Goal: Task Accomplishment & Management: Use online tool/utility

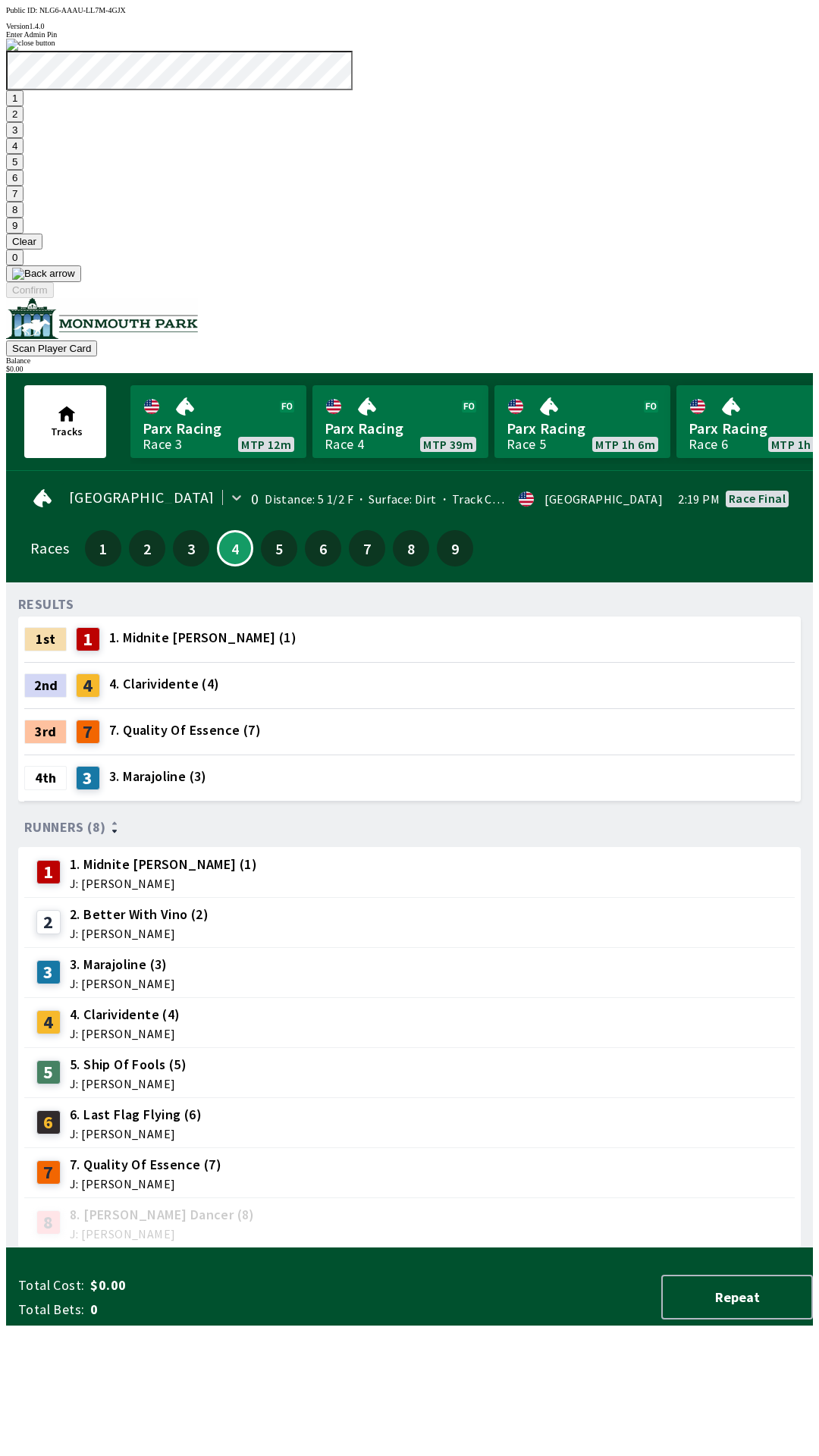
click at [23, 233] on button "9" at bounding box center [15, 225] width 18 height 16
click at [23, 201] on button "7" at bounding box center [15, 193] width 18 height 16
click at [23, 138] on button "3" at bounding box center [15, 130] width 18 height 16
click at [54, 298] on button "Confirm" at bounding box center [30, 290] width 48 height 16
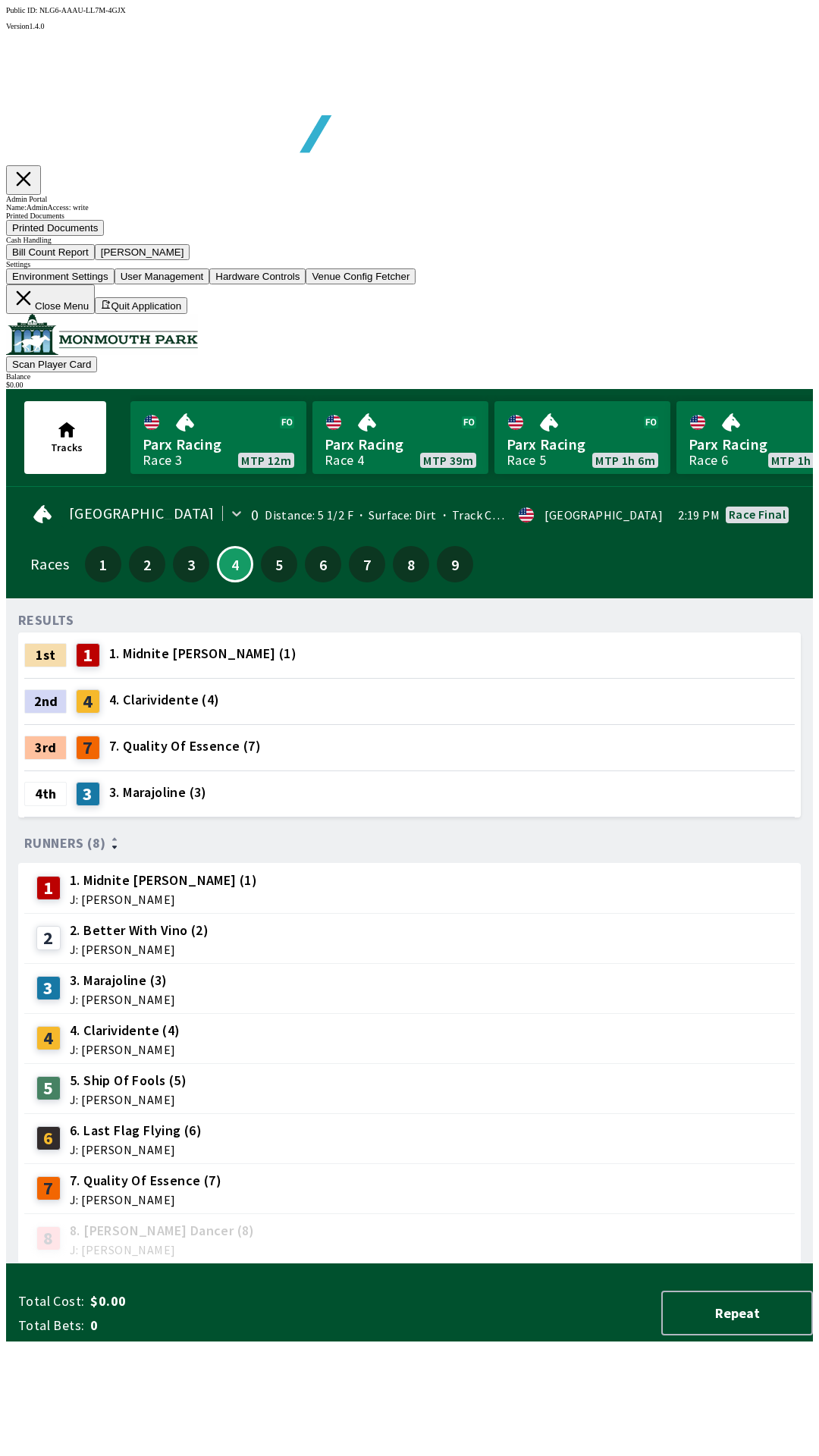
click at [95, 260] on button "Bill Count Report" at bounding box center [50, 252] width 89 height 16
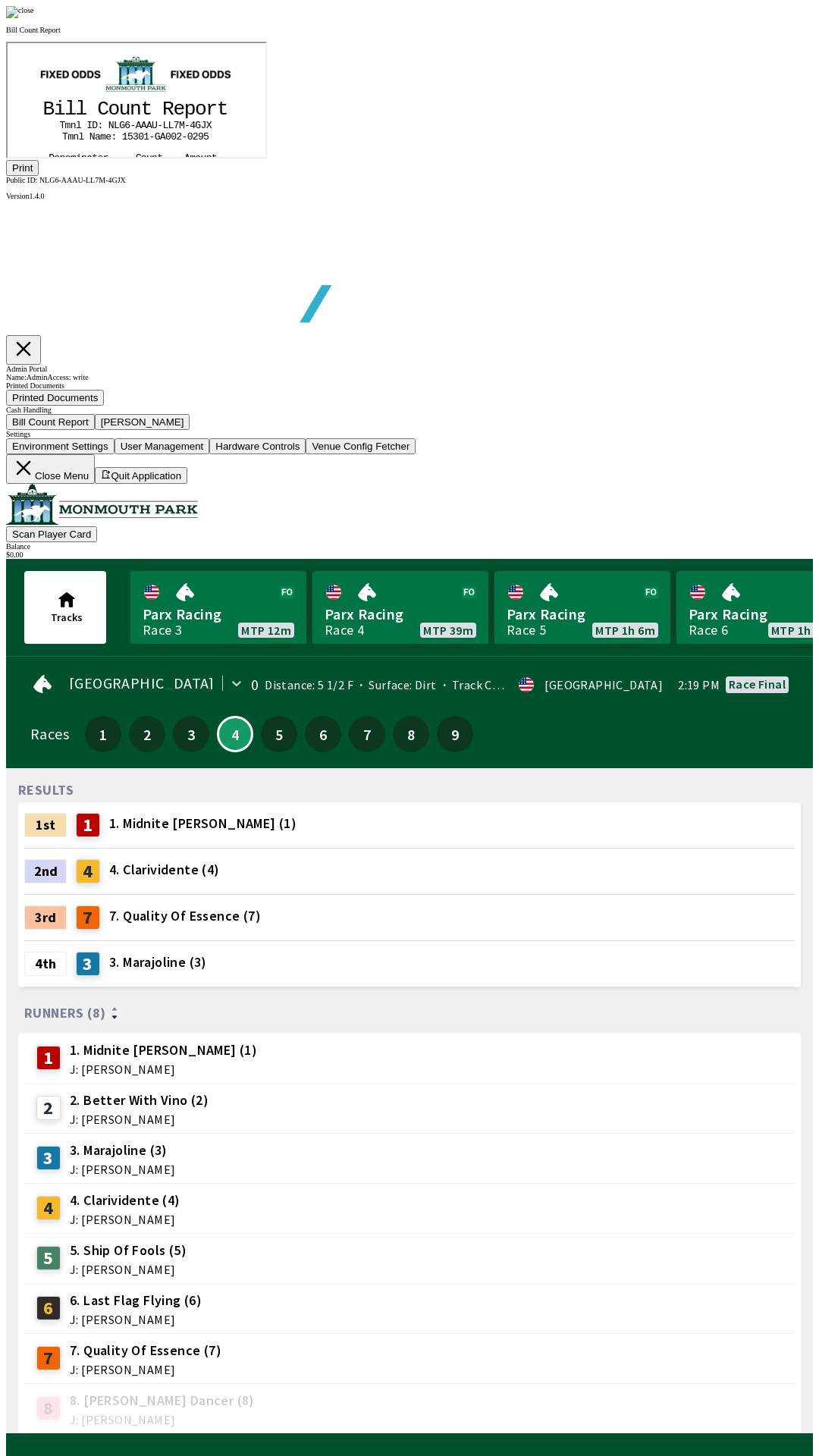
scroll to position [178, 0]
click at [38, 176] on button "Print" at bounding box center [22, 168] width 33 height 16
click at [34, 18] on img at bounding box center [20, 12] width 28 height 12
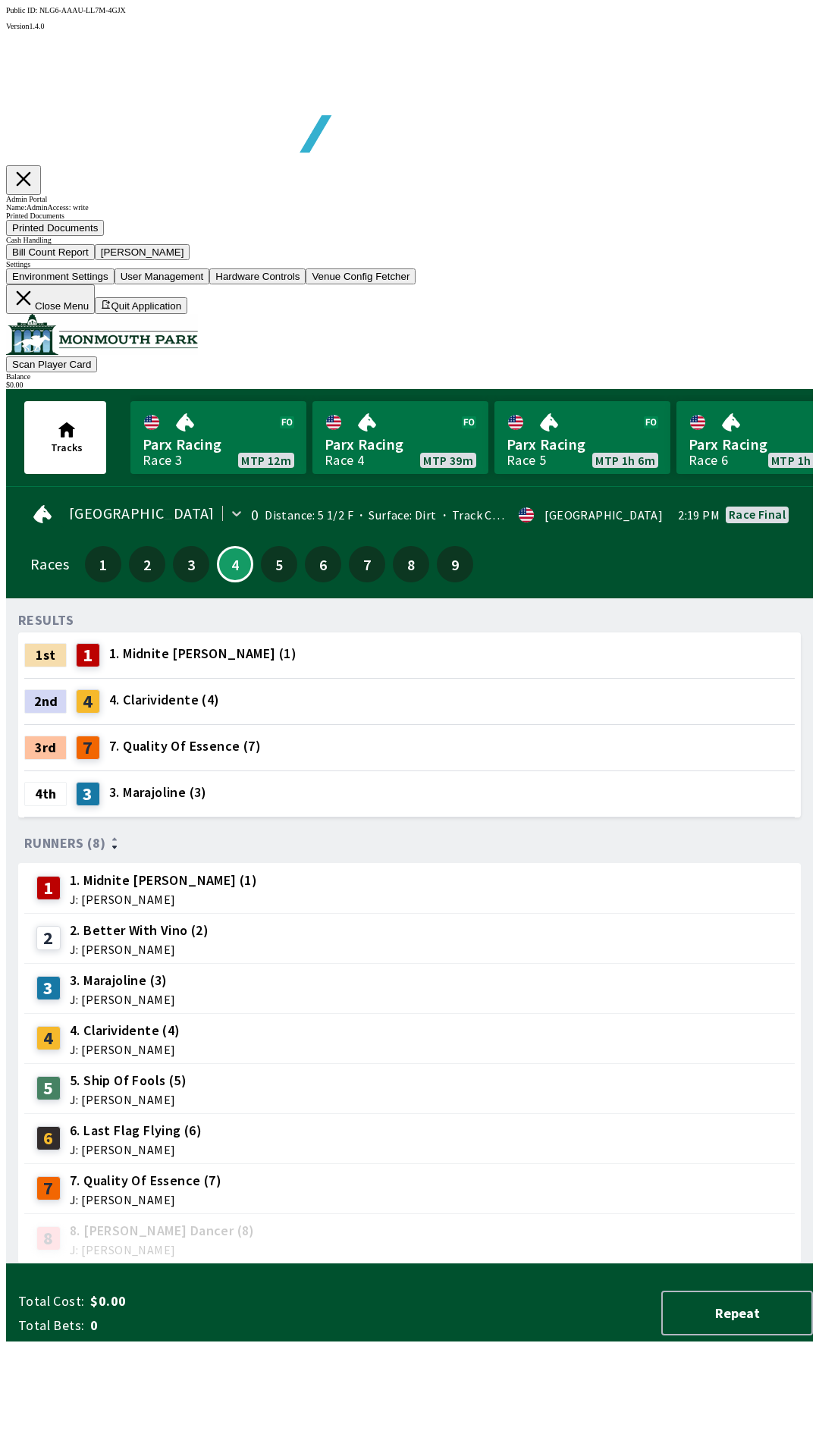
click at [190, 260] on button "[PERSON_NAME]" at bounding box center [142, 252] width 95 height 16
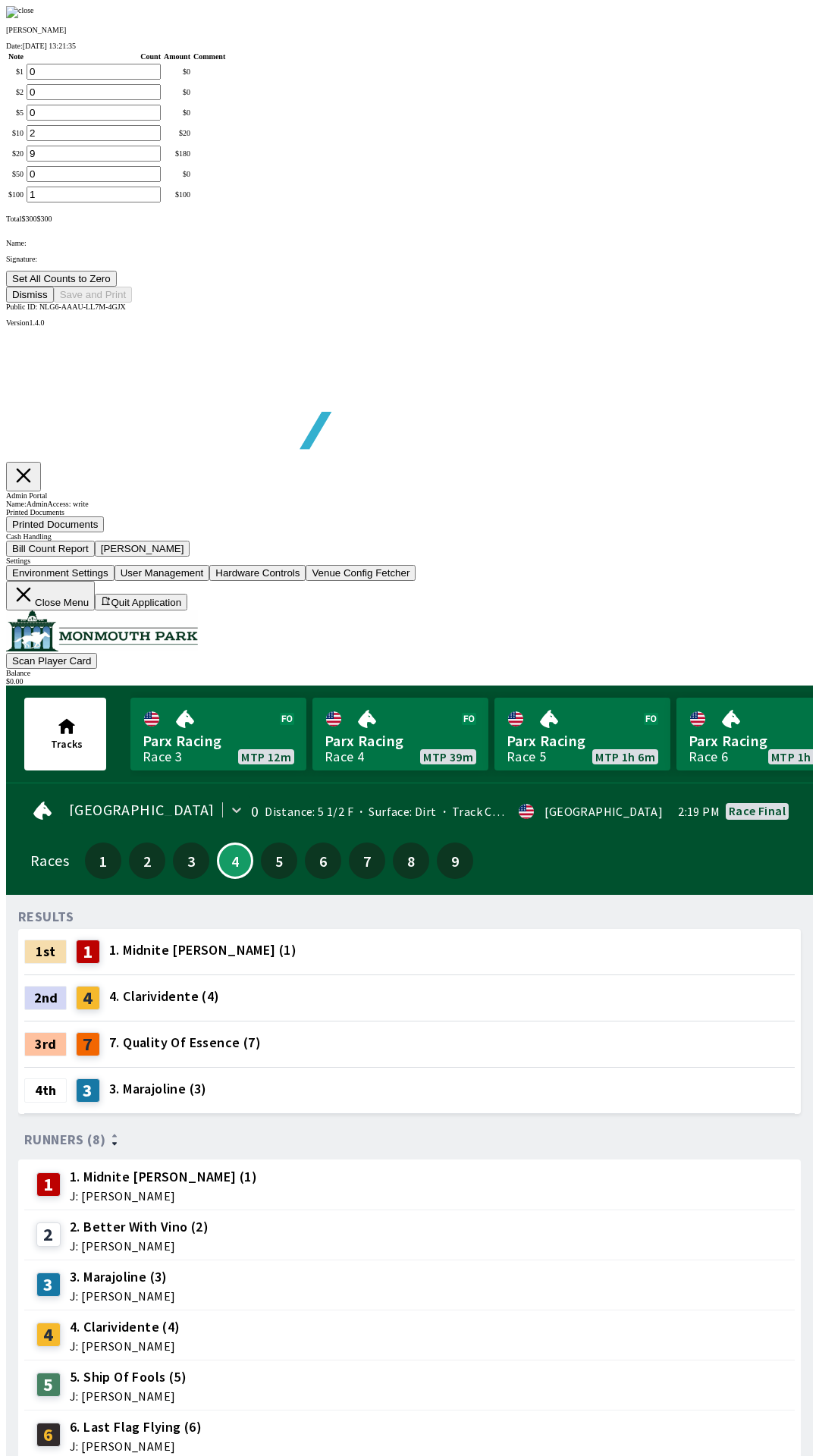
click at [117, 286] on button "Set All Counts to Zero" at bounding box center [62, 279] width 110 height 16
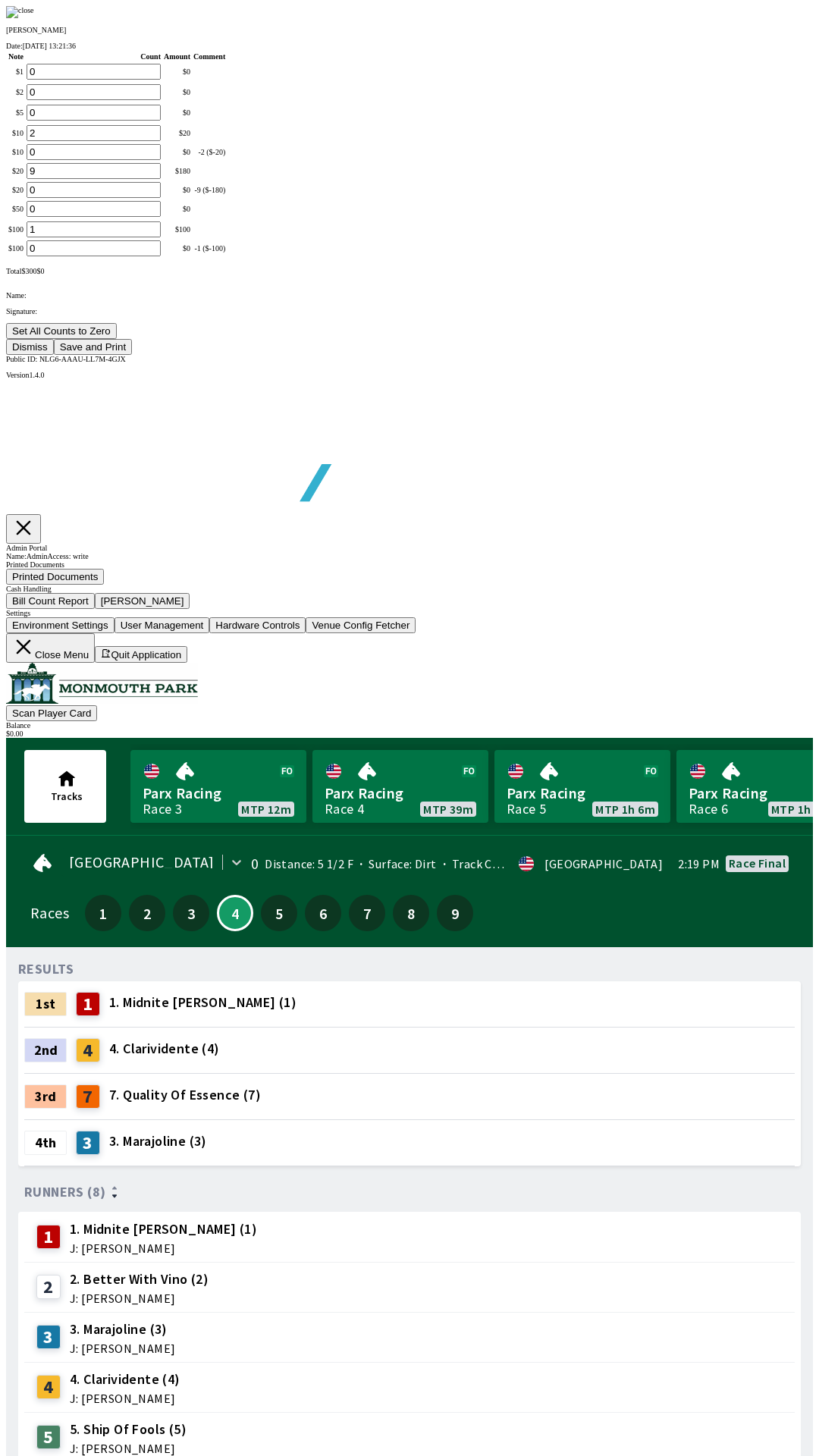
click at [132, 355] on button "Save and Print" at bounding box center [93, 347] width 78 height 16
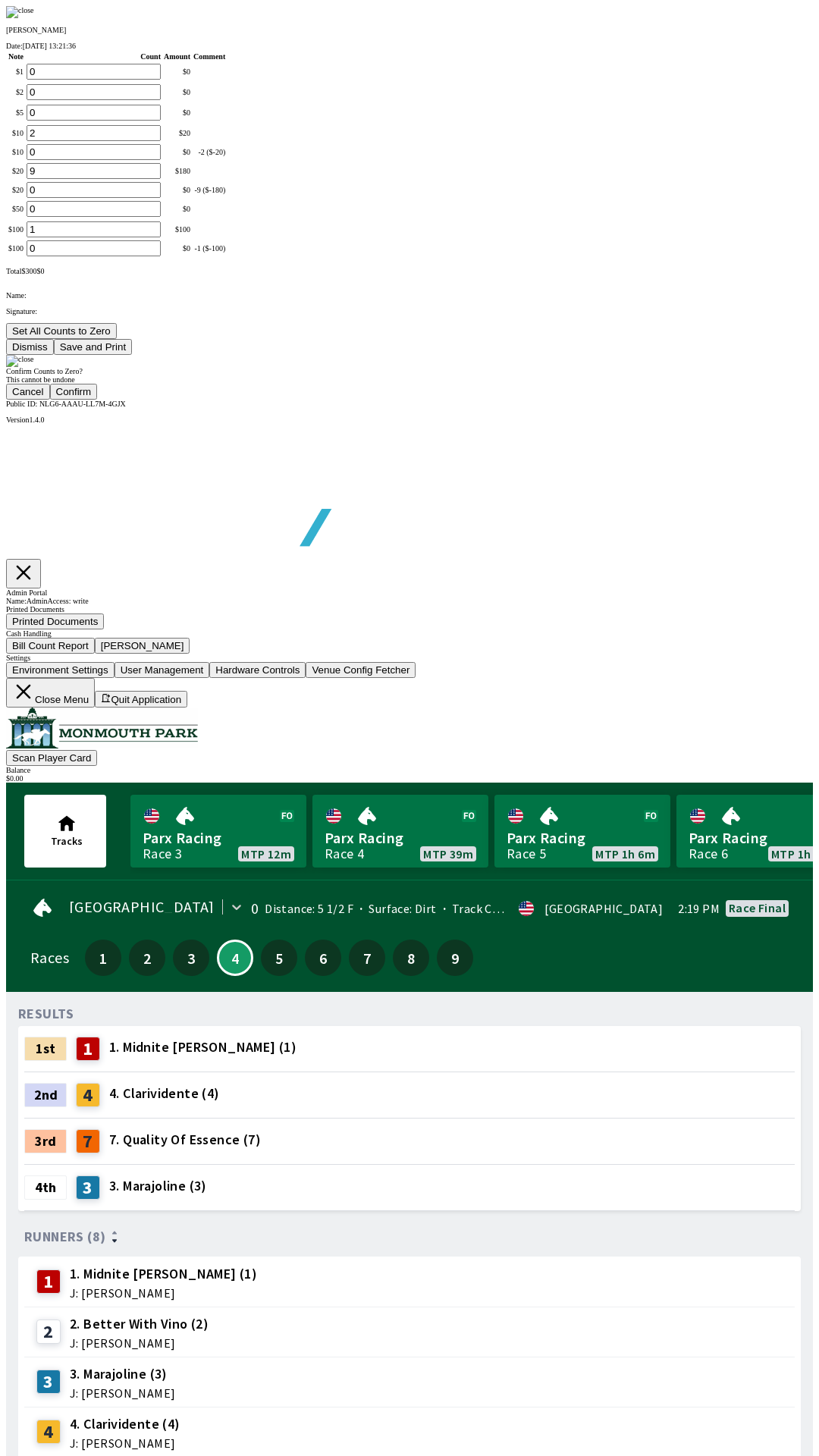
click at [98, 400] on button "Confirm" at bounding box center [74, 392] width 48 height 16
type input "0"
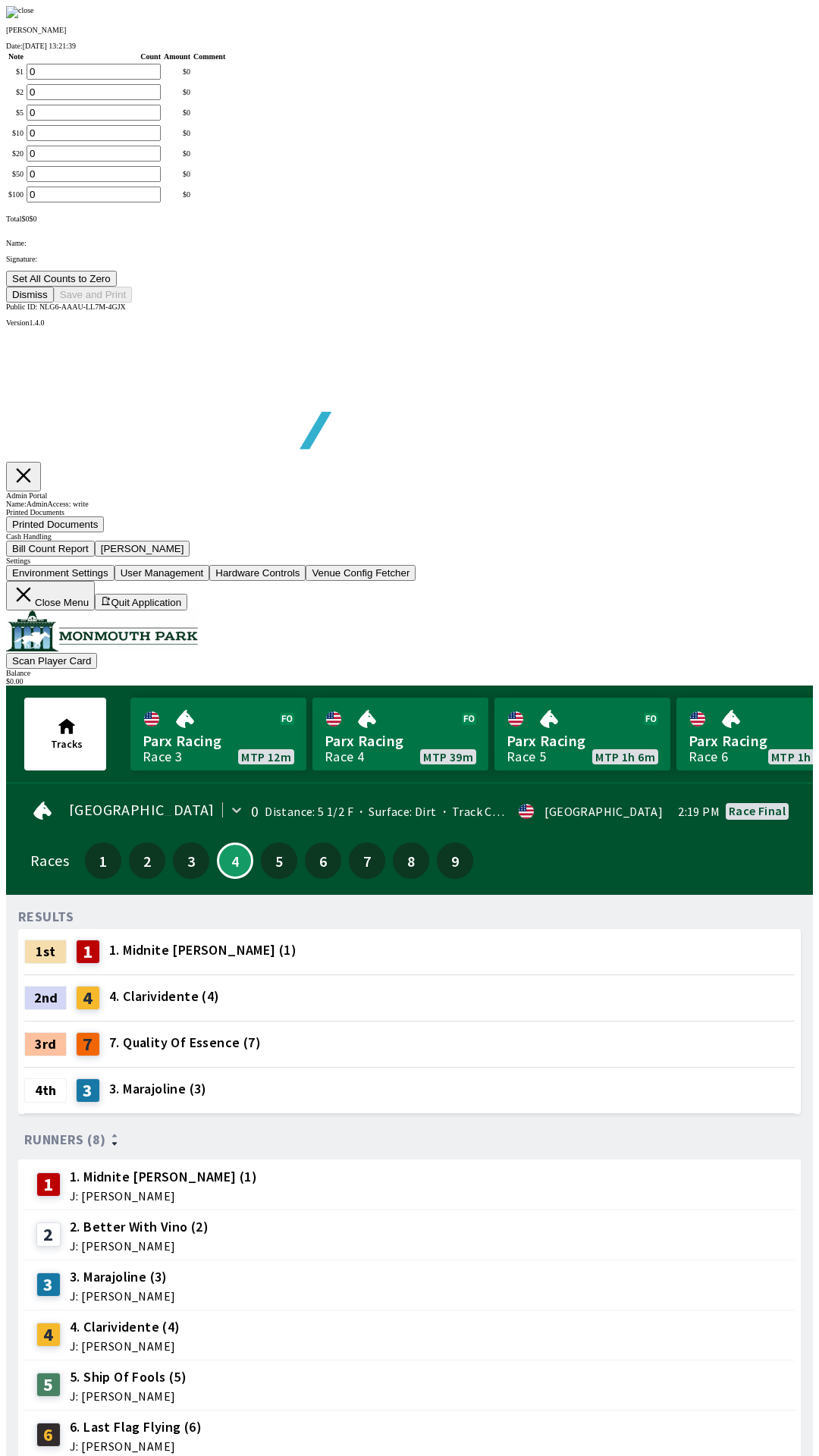
click at [54, 302] on button "Dismiss" at bounding box center [30, 294] width 48 height 16
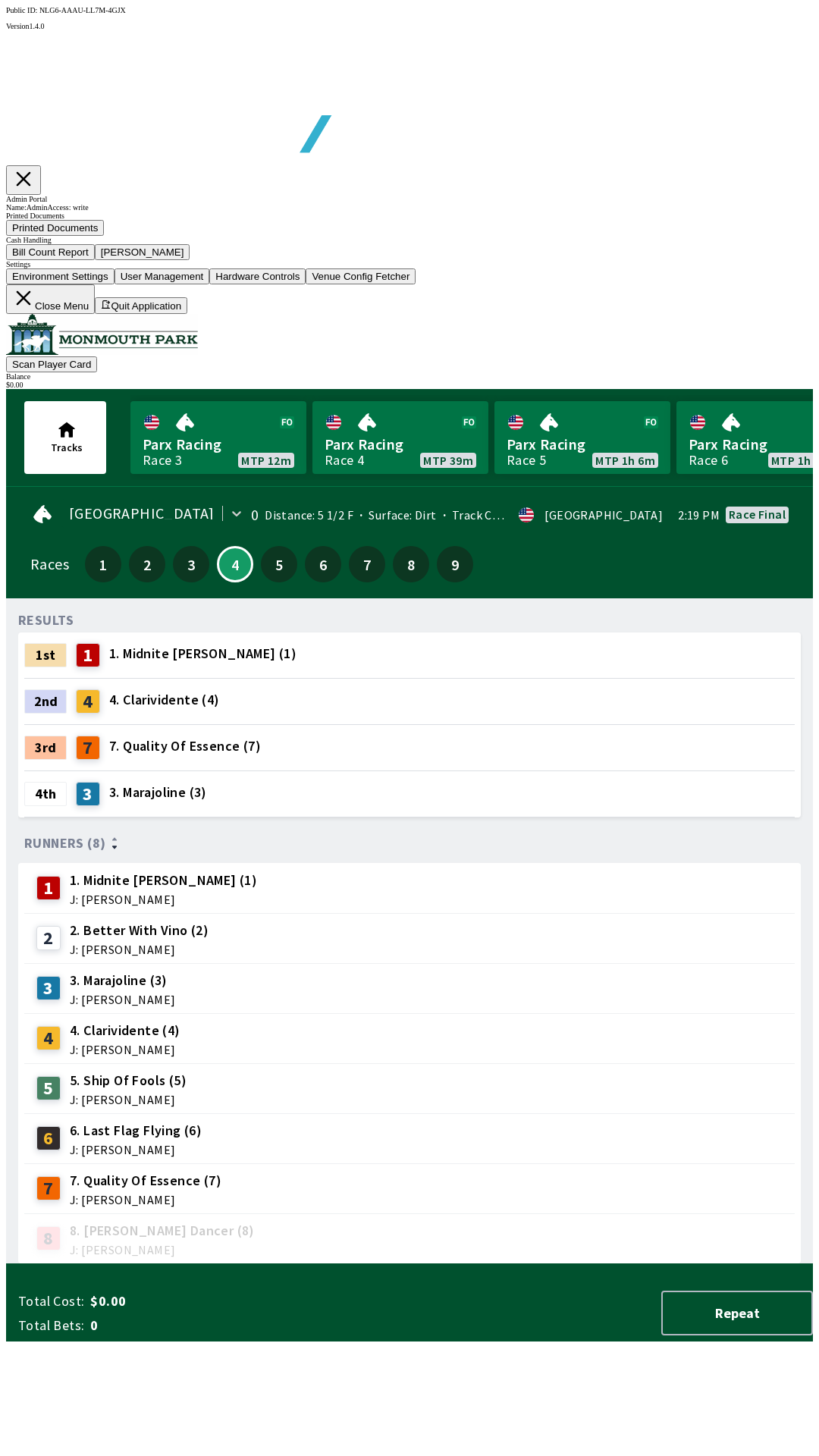
click at [95, 314] on button "Close Menu" at bounding box center [50, 299] width 89 height 30
